Goal: Transaction & Acquisition: Purchase product/service

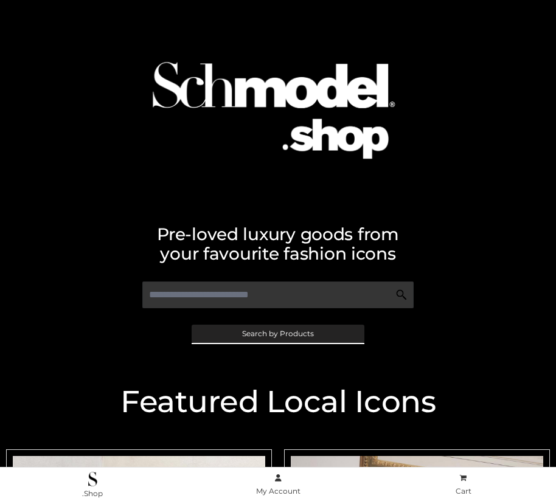
click at [277, 333] on span "Search by Products" at bounding box center [278, 333] width 72 height 7
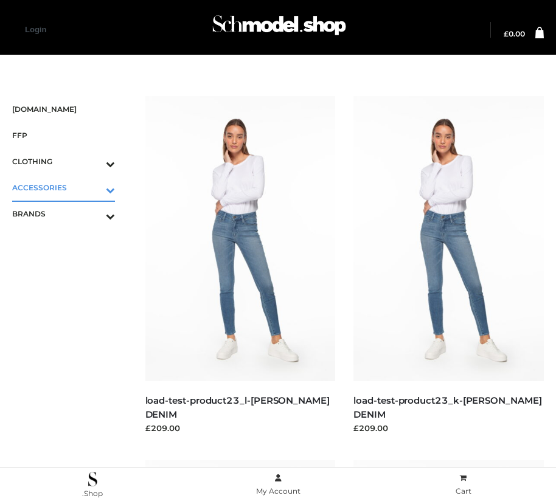
click at [93, 187] on icon "Toggle Submenu" at bounding box center [47, 190] width 136 height 14
click at [69, 240] on span "JEWELRY" at bounding box center [69, 240] width 91 height 14
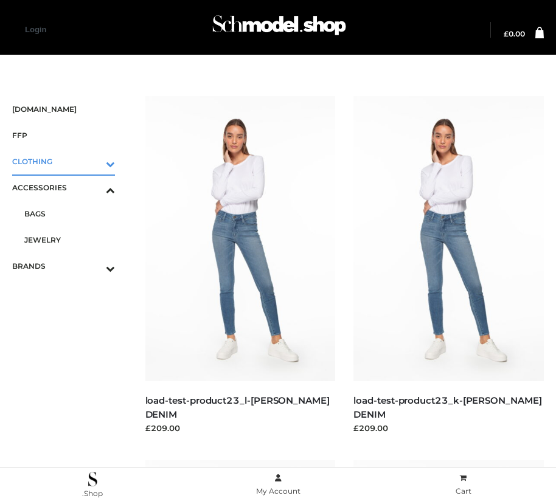
click at [93, 161] on icon "Toggle Submenu" at bounding box center [47, 164] width 136 height 14
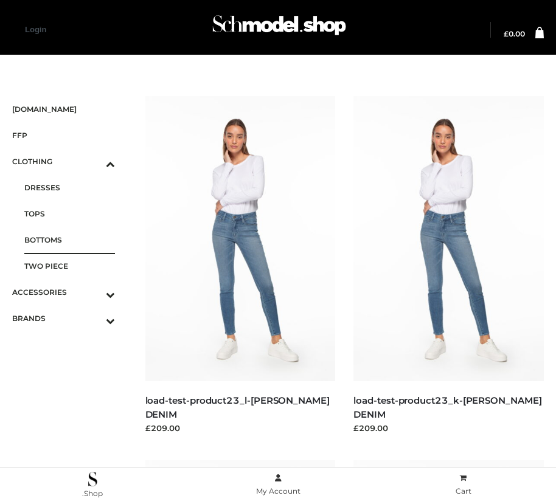
click at [69, 240] on span "BOTTOMS" at bounding box center [69, 240] width 91 height 14
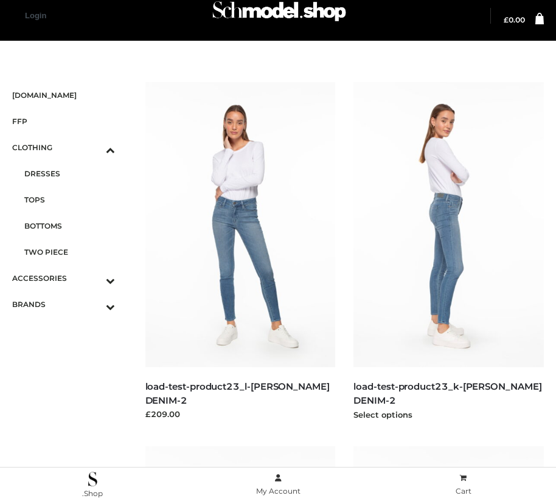
click at [448, 252] on img at bounding box center [448, 224] width 190 height 285
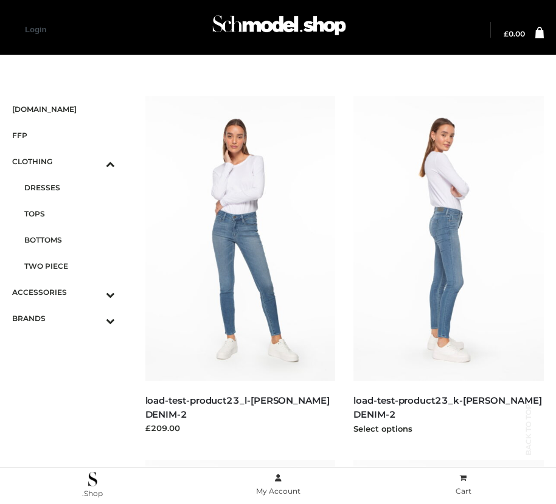
scroll to position [1107, 0]
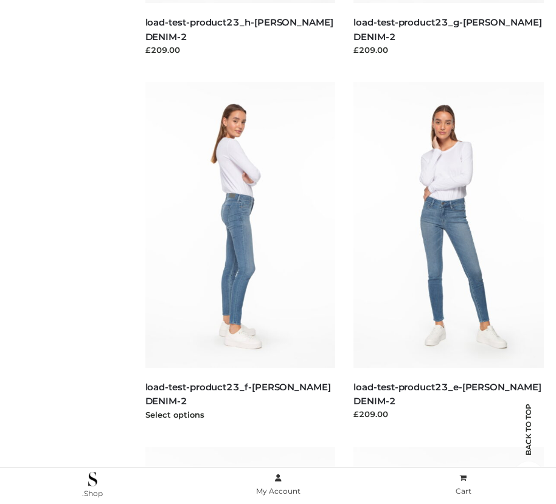
click at [240, 252] on img at bounding box center [240, 224] width 190 height 285
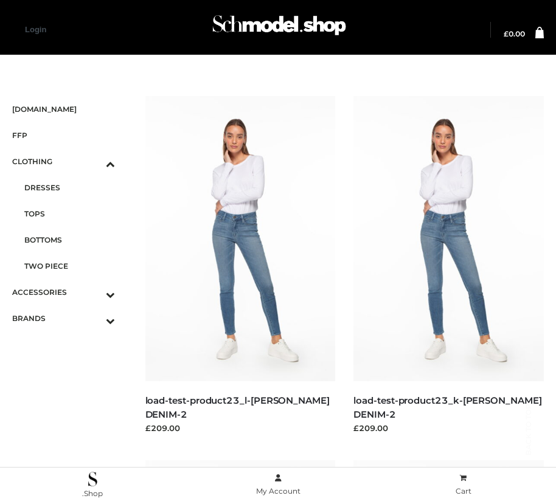
scroll to position [378, 0]
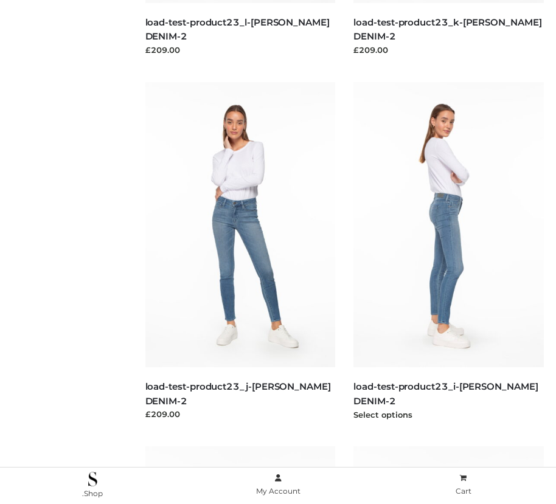
click at [448, 252] on img at bounding box center [448, 224] width 190 height 285
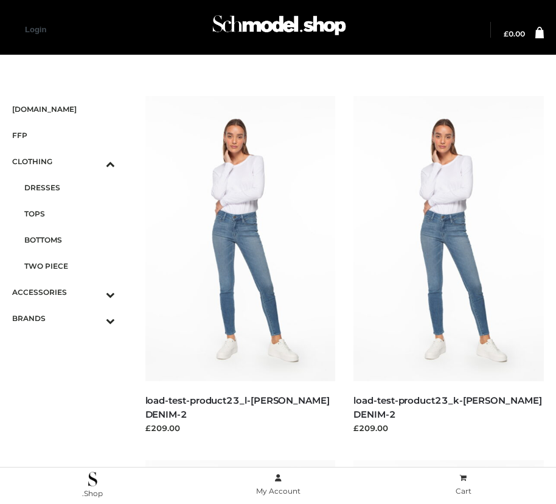
scroll to position [1472, 0]
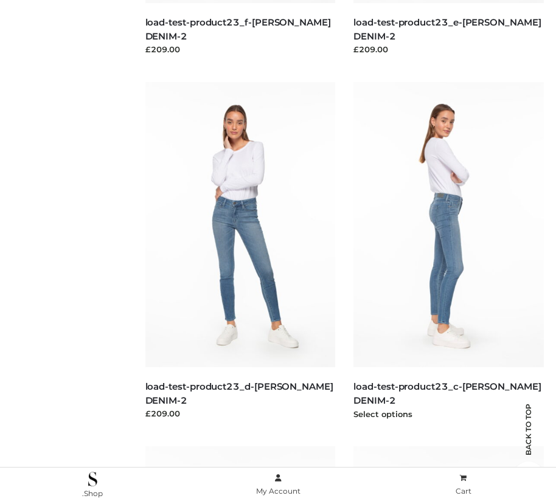
click at [448, 252] on img at bounding box center [448, 224] width 190 height 285
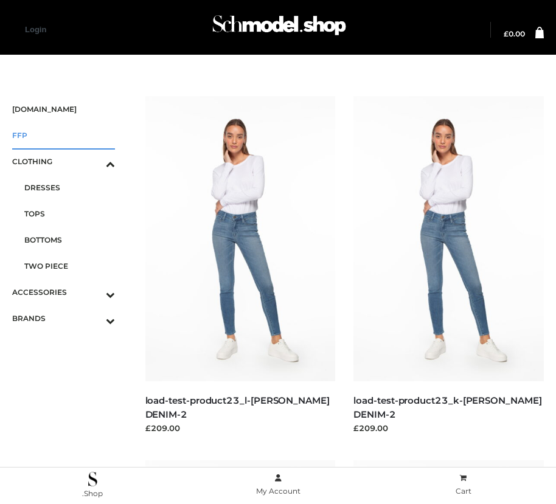
click at [63, 135] on span "FFP" at bounding box center [63, 135] width 103 height 14
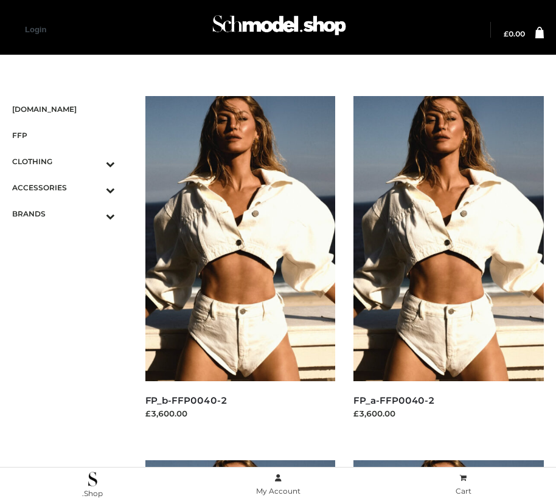
scroll to position [1107, 0]
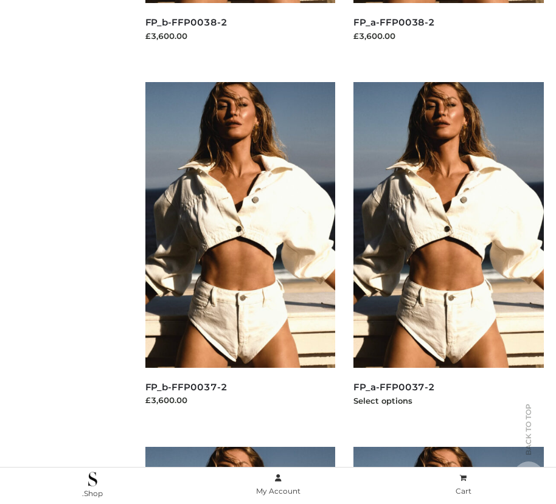
click at [448, 252] on img at bounding box center [448, 224] width 190 height 285
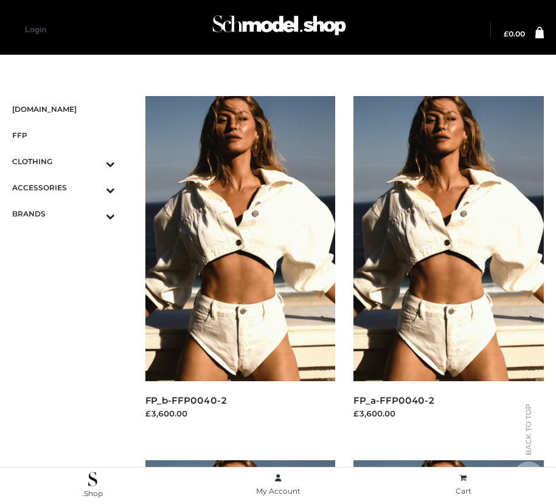
scroll to position [378, 0]
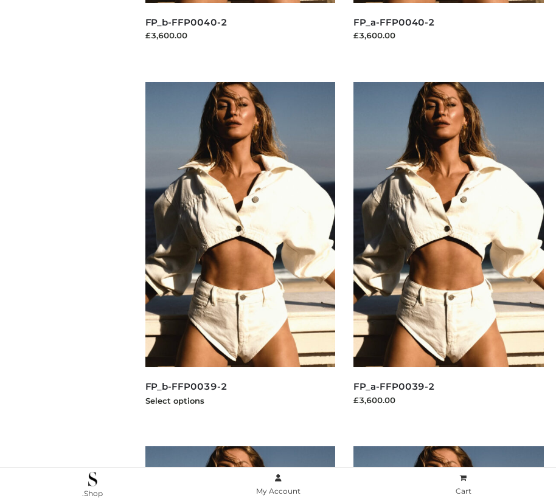
click at [240, 252] on img at bounding box center [240, 224] width 190 height 285
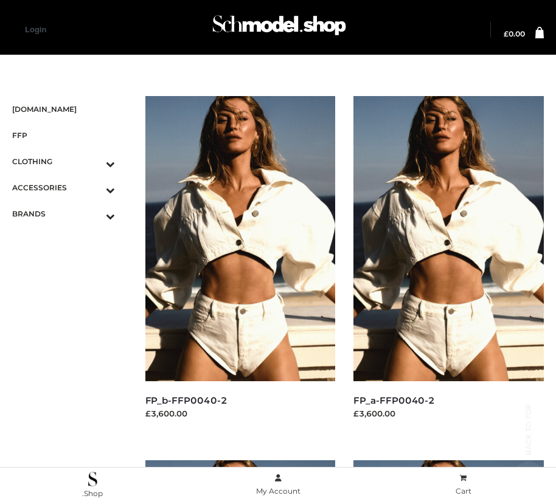
scroll to position [1107, 0]
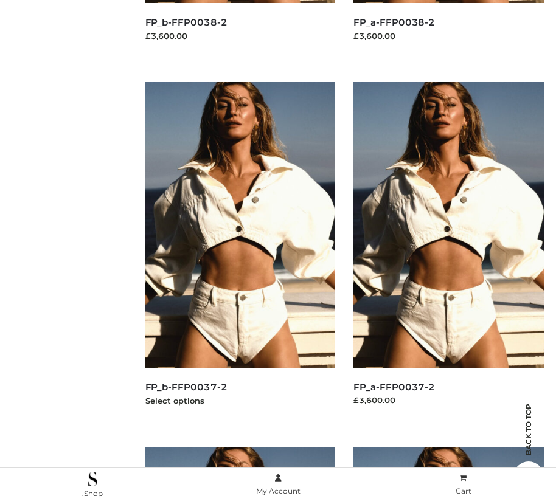
click at [240, 252] on img at bounding box center [240, 224] width 190 height 285
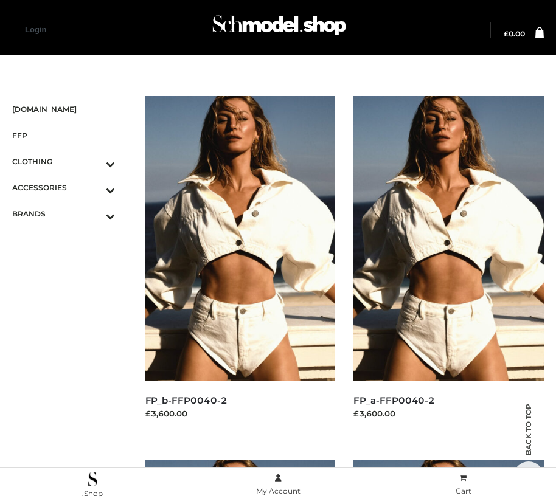
scroll to position [1836, 0]
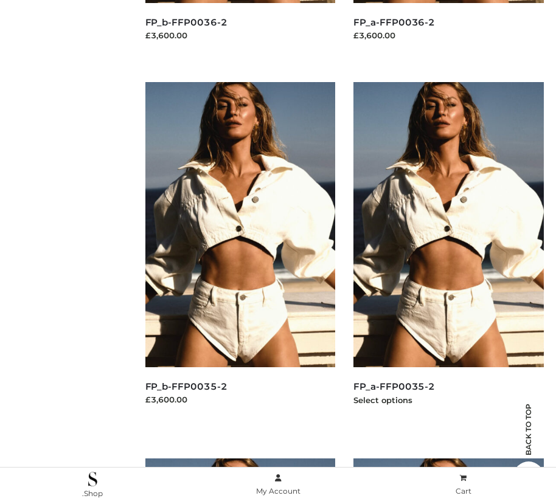
click at [448, 252] on img at bounding box center [448, 224] width 190 height 285
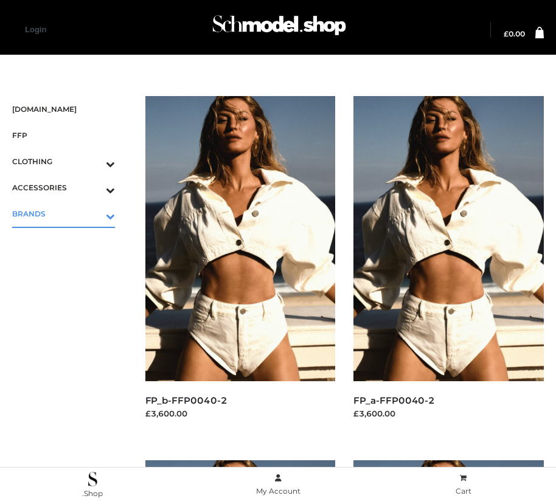
click at [93, 213] on icon "Toggle Submenu" at bounding box center [47, 216] width 136 height 14
click at [69, 266] on span "PARKERSMITH" at bounding box center [69, 266] width 91 height 14
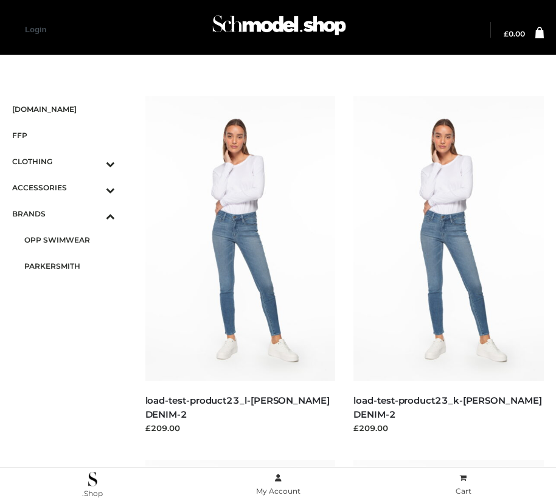
scroll to position [14, 0]
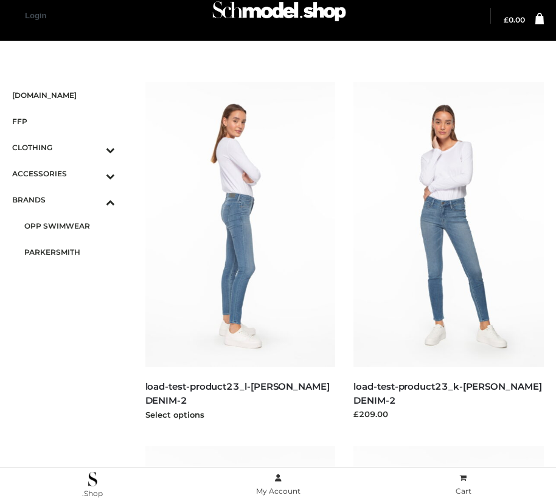
click at [240, 252] on img at bounding box center [240, 224] width 190 height 285
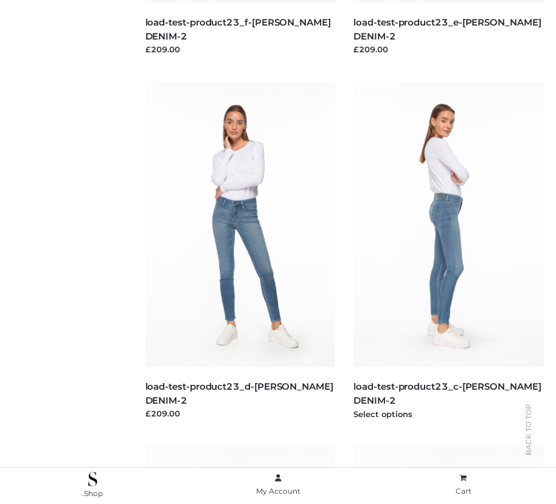
click at [448, 252] on img at bounding box center [448, 224] width 190 height 285
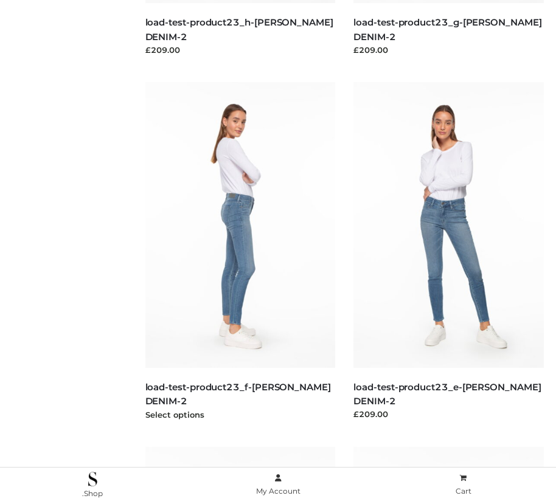
click at [240, 252] on img at bounding box center [240, 224] width 190 height 285
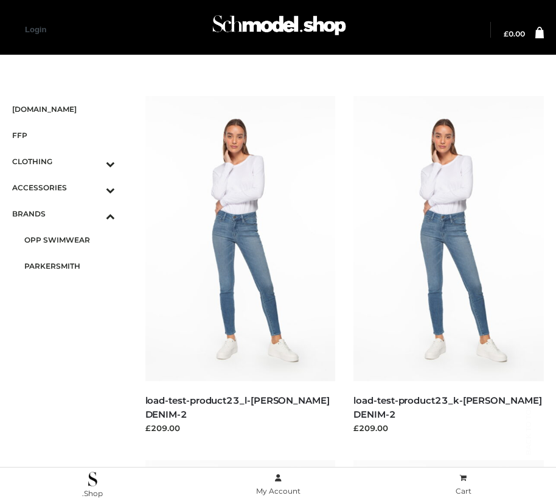
scroll to position [743, 0]
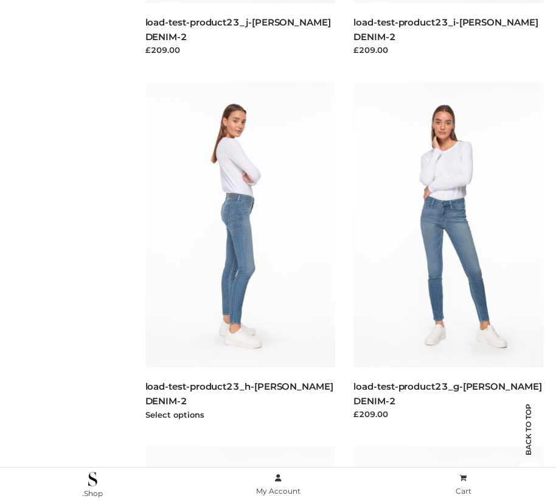
click at [240, 252] on img at bounding box center [240, 224] width 190 height 285
